Goal: Task Accomplishment & Management: Manage account settings

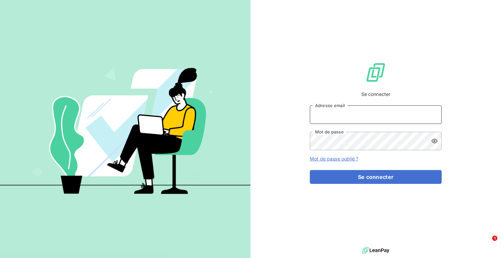
type input "[EMAIL_ADDRESS][DOMAIN_NAME]"
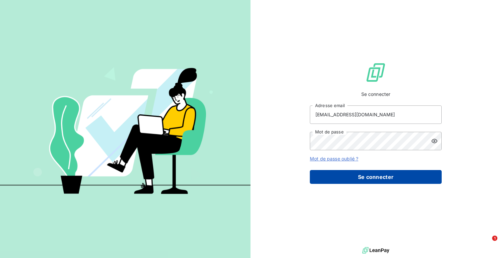
click at [362, 184] on button "Se connecter" at bounding box center [376, 177] width 132 height 14
